Goal: Task Accomplishment & Management: Manage account settings

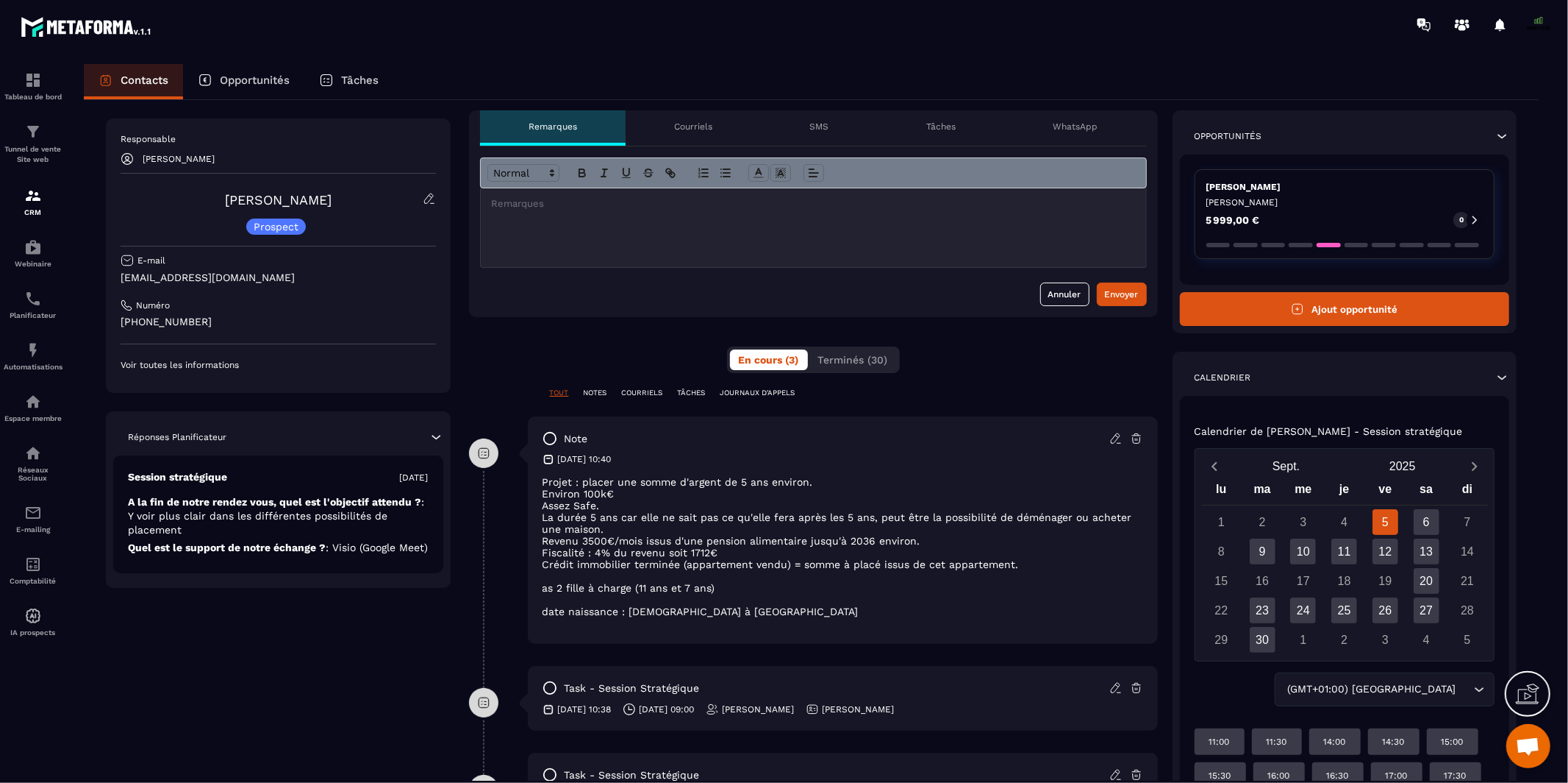
click at [772, 613] on p "date naissance : [DEMOGRAPHIC_DATA] à [GEOGRAPHIC_DATA]" at bounding box center [844, 611] width 601 height 12
click at [1114, 441] on icon at bounding box center [1116, 438] width 13 height 13
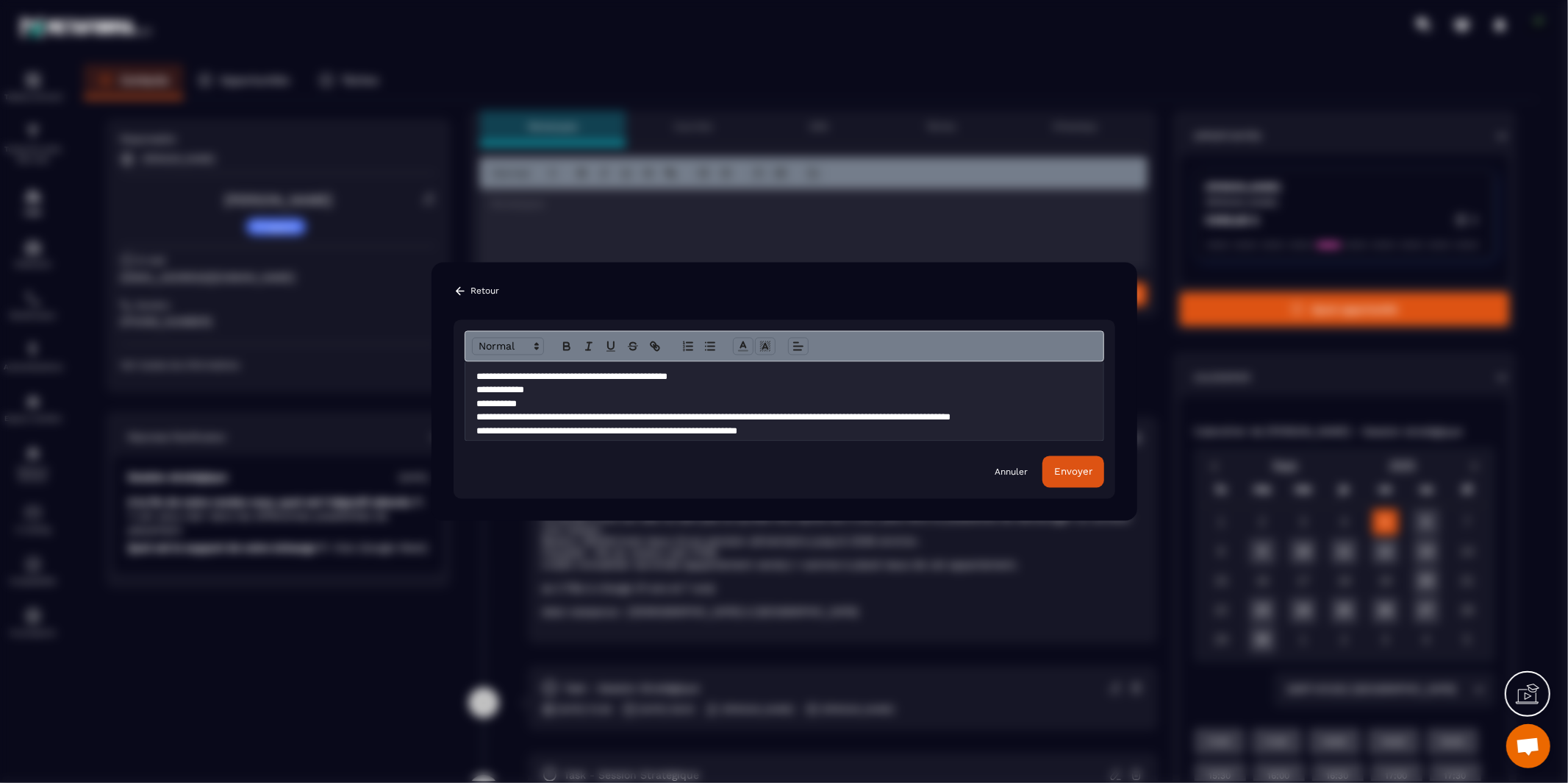
click at [871, 431] on p "**********" at bounding box center [784, 431] width 616 height 13
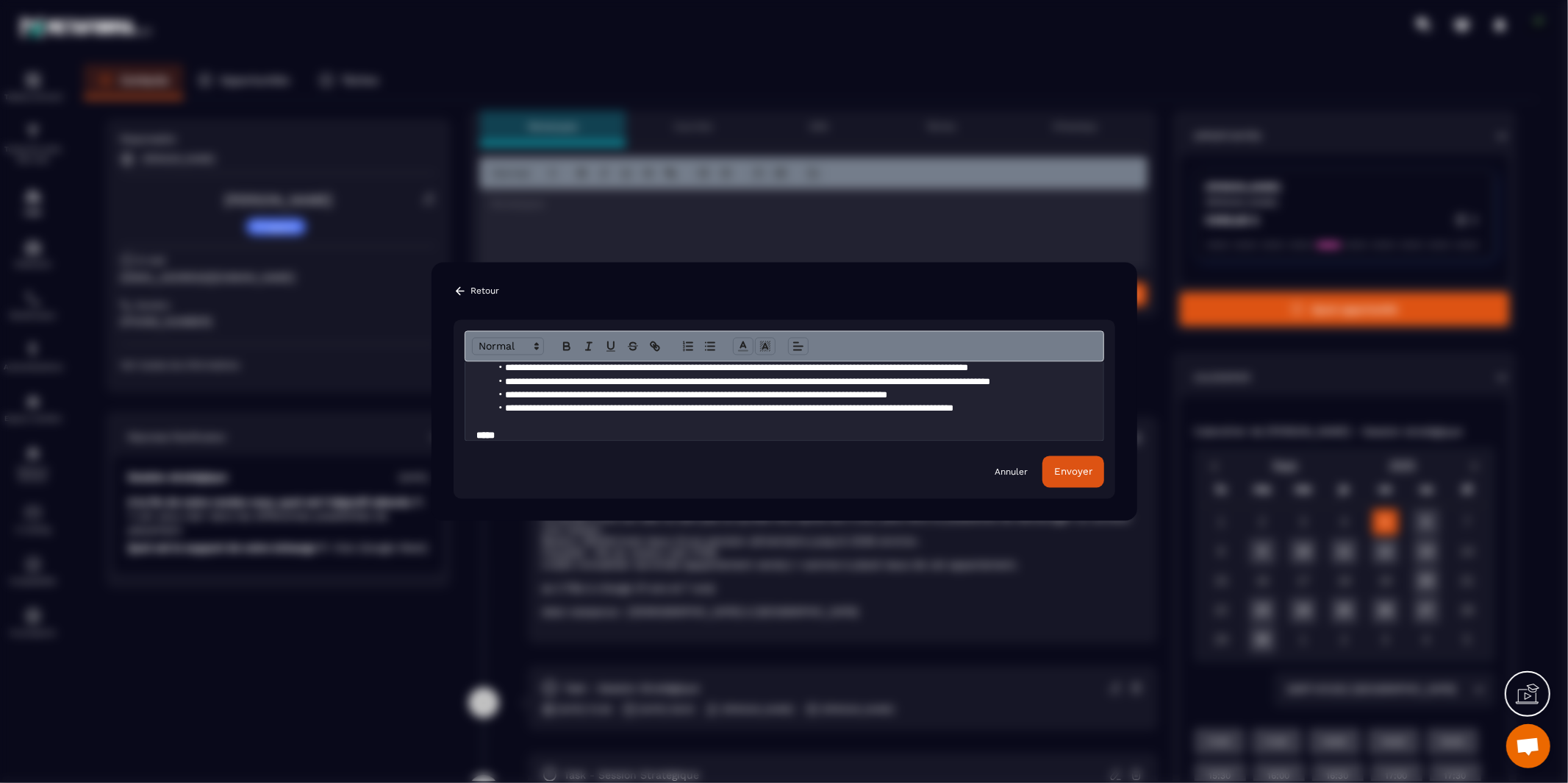
scroll to position [276, 0]
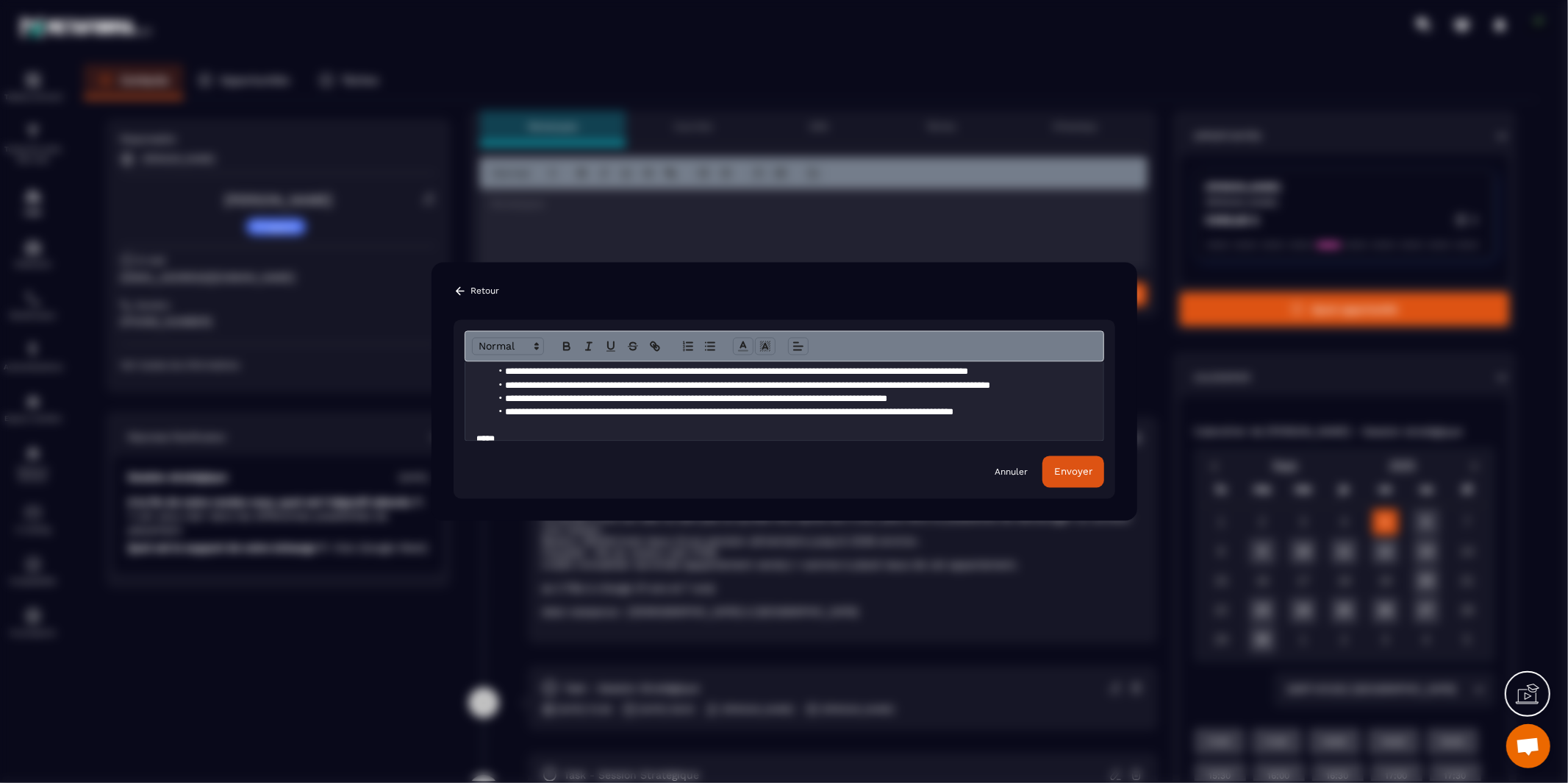
click at [1060, 474] on div "Envoyer" at bounding box center [1073, 471] width 38 height 11
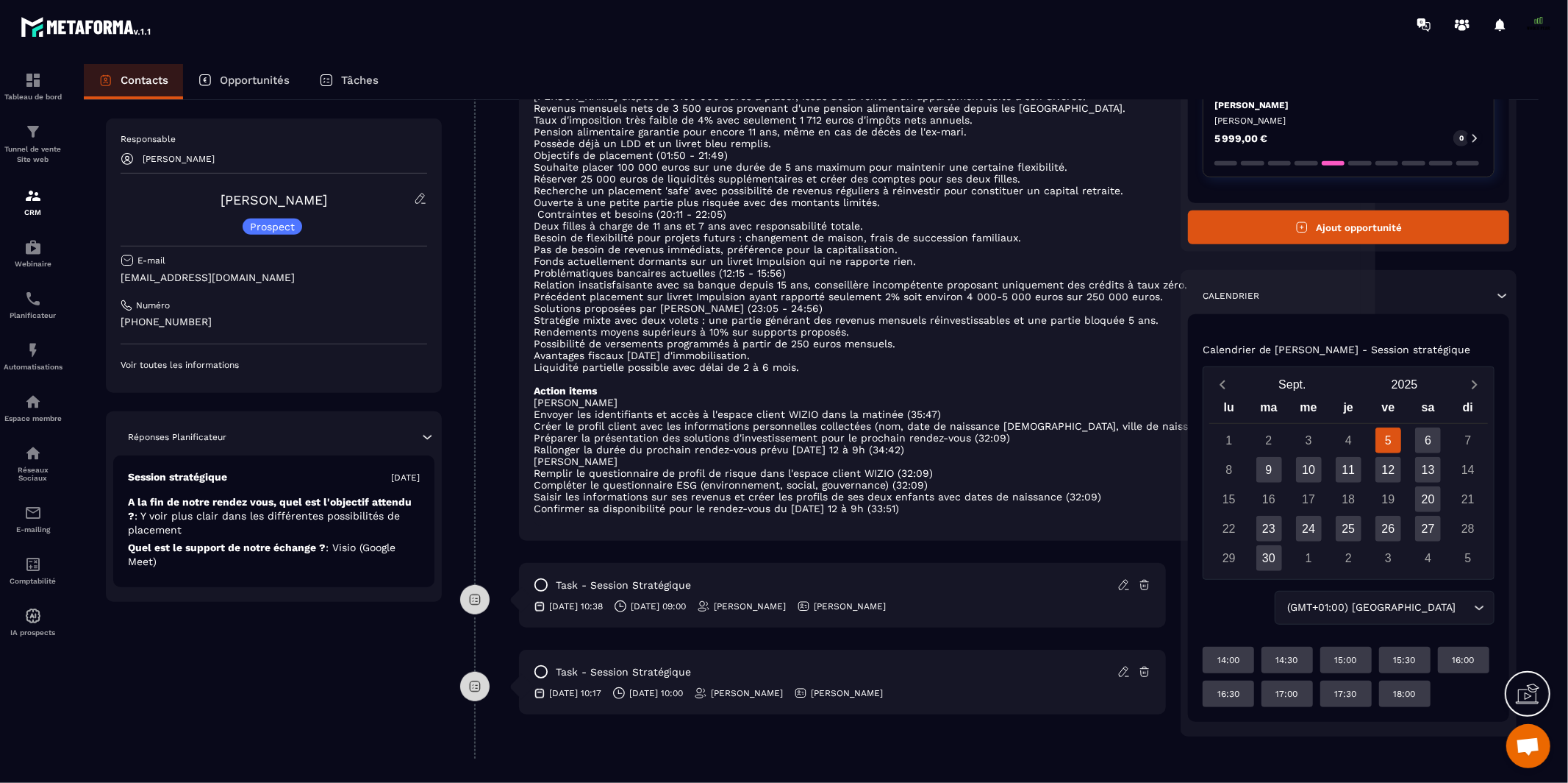
scroll to position [12284, 0]
drag, startPoint x: 260, startPoint y: 281, endPoint x: 120, endPoint y: 281, distance: 140.0
click at [120, 281] on p "[EMAIL_ADDRESS][DOMAIN_NAME]" at bounding box center [273, 278] width 307 height 14
copy p "[EMAIL_ADDRESS][DOMAIN_NAME]"
click at [216, 323] on p "[PHONE_NUMBER]" at bounding box center [273, 321] width 307 height 14
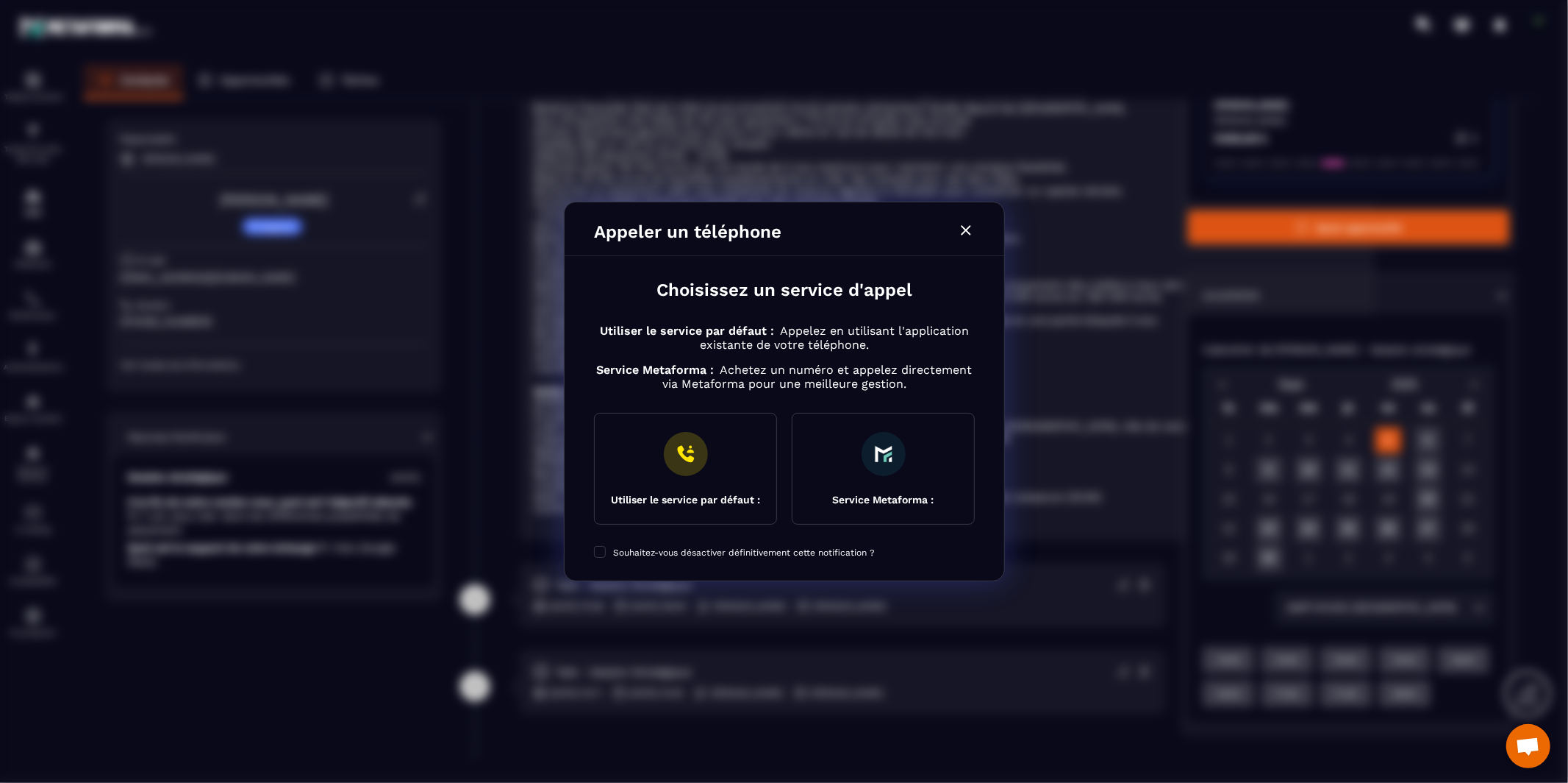
click at [169, 322] on div "Modal window" at bounding box center [784, 392] width 1568 height 783
click at [966, 233] on icon "Modal window" at bounding box center [966, 230] width 10 height 10
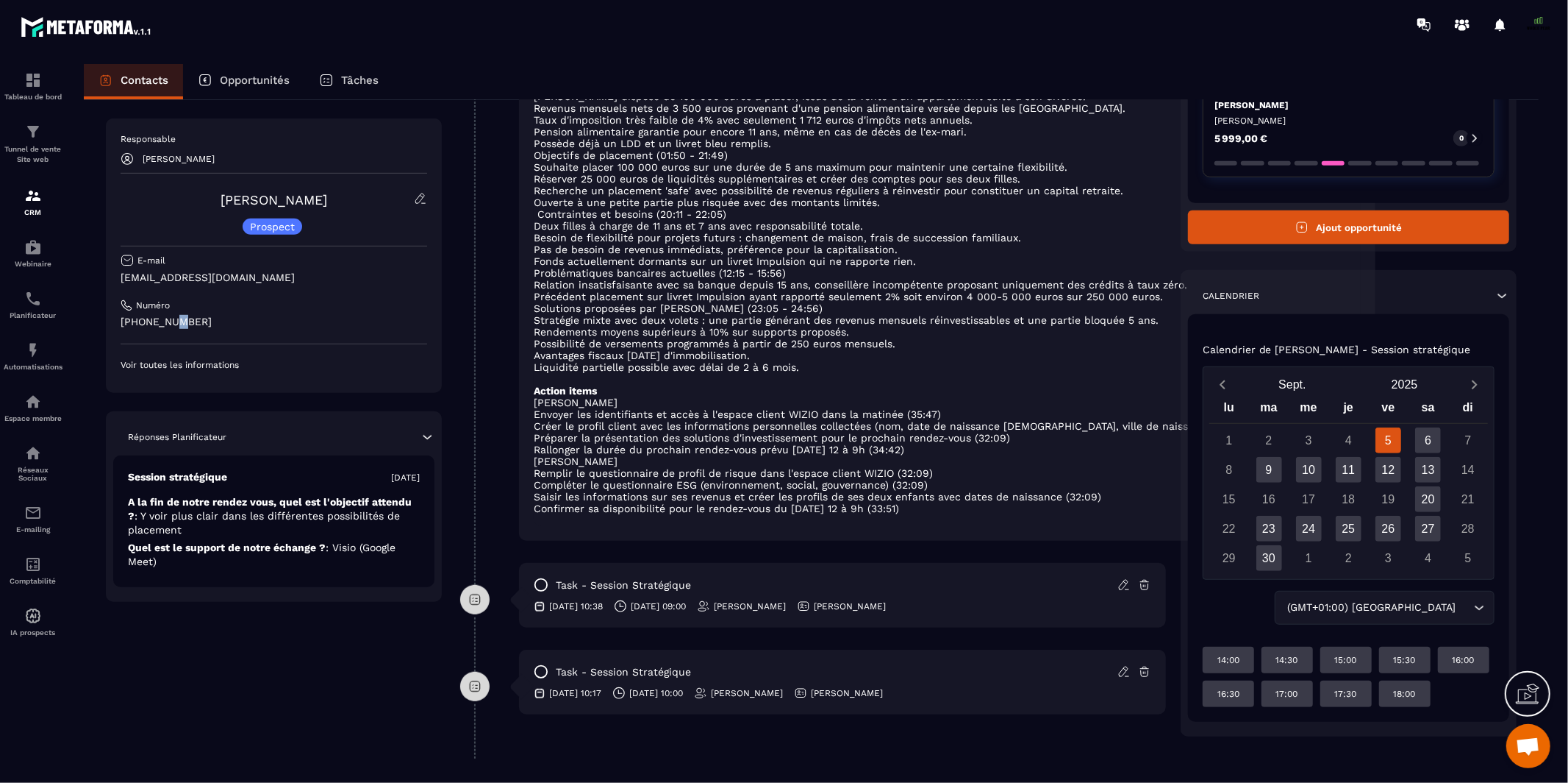
copy p
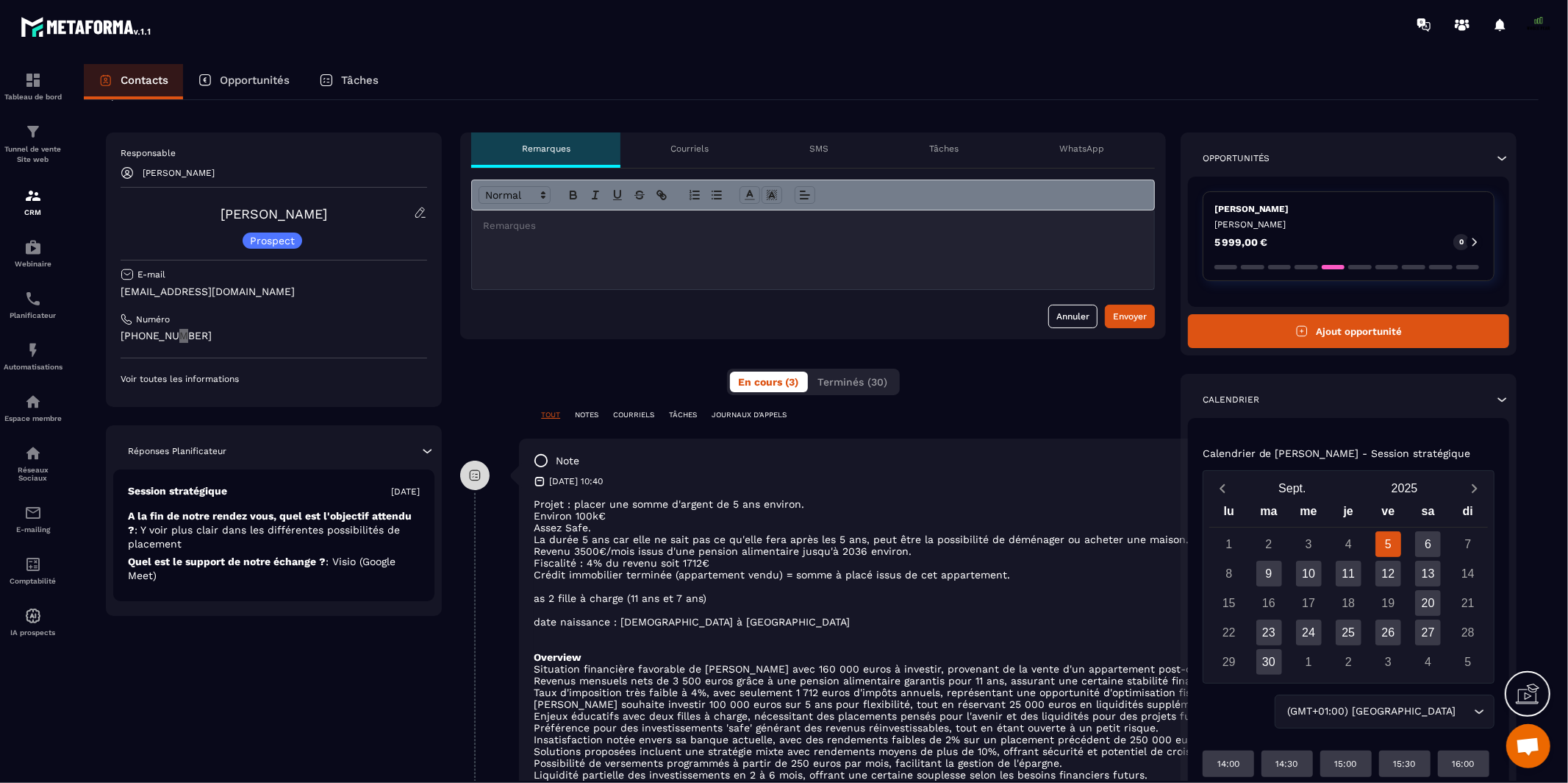
scroll to position [0, 0]
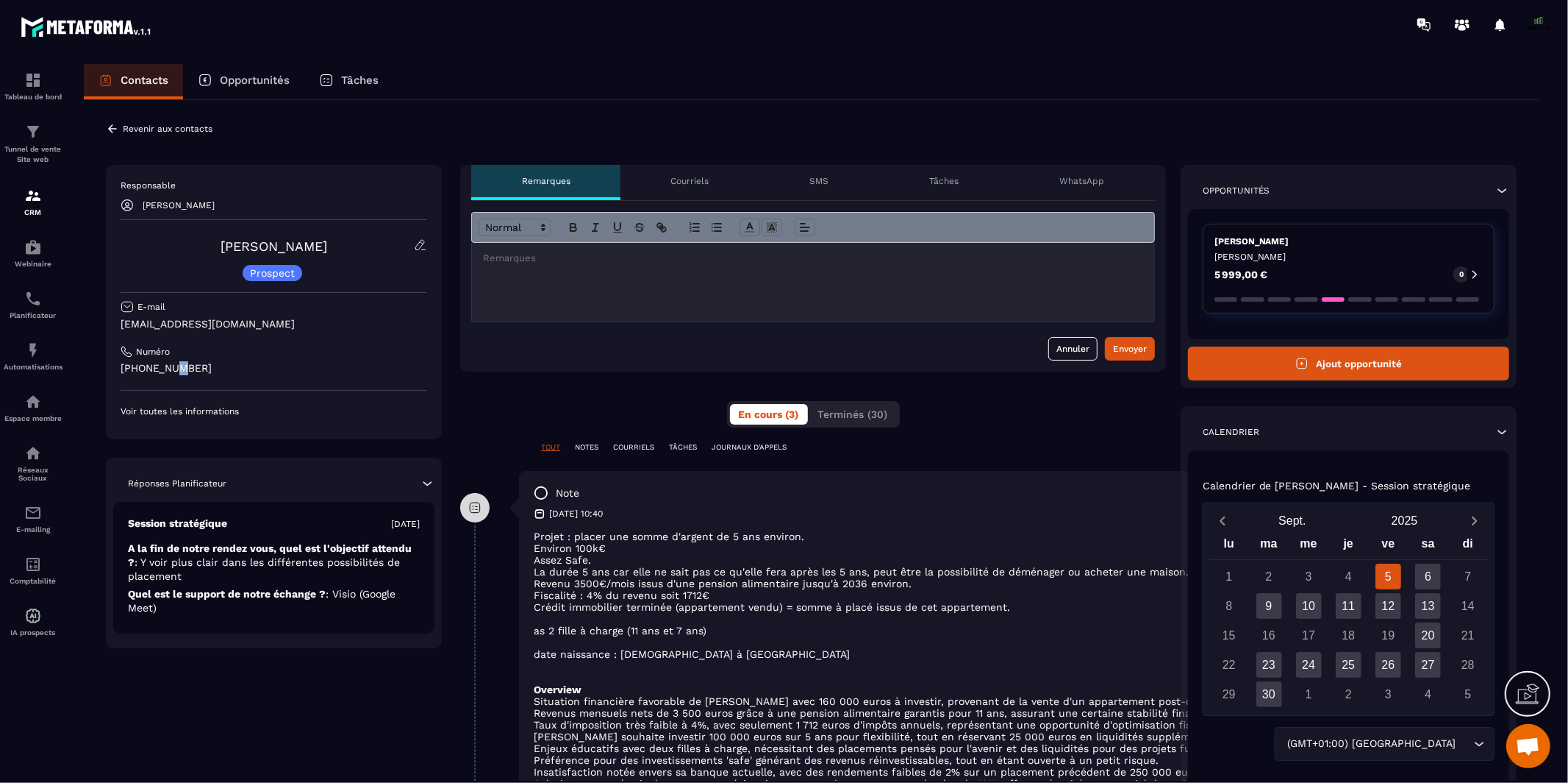
click at [262, 78] on p "Opportunités" at bounding box center [254, 80] width 70 height 13
click at [258, 86] on p "Opportunités" at bounding box center [254, 80] width 70 height 13
click at [118, 126] on icon at bounding box center [111, 128] width 13 height 13
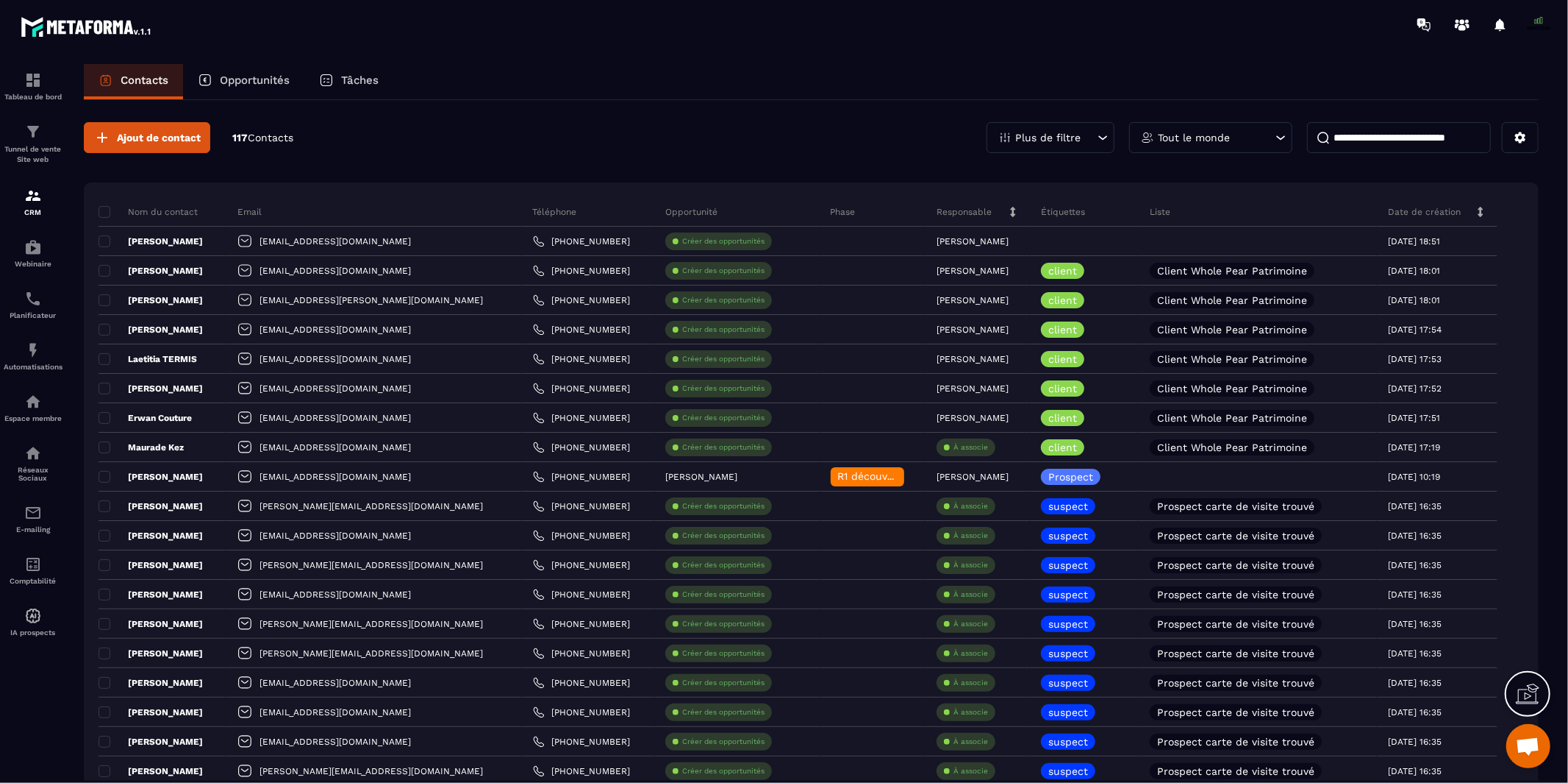
click at [240, 77] on p "Opportunités" at bounding box center [254, 80] width 70 height 13
click at [223, 83] on p "Opportunités" at bounding box center [254, 80] width 70 height 13
click at [402, 70] on div "Contacts Opportunités Tâches" at bounding box center [811, 82] width 1456 height 36
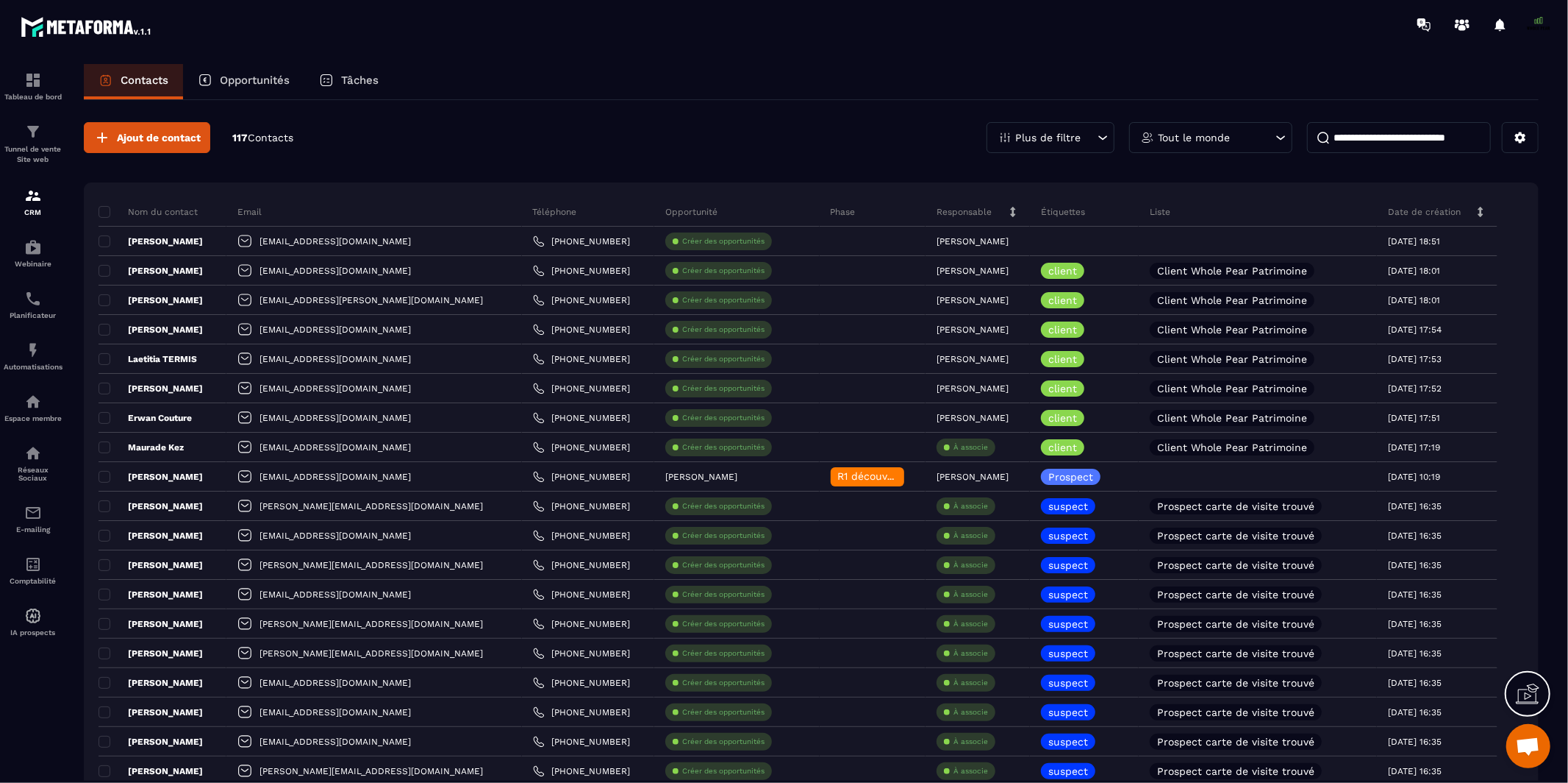
click at [330, 80] on icon at bounding box center [326, 80] width 15 height 15
